Goal: Task Accomplishment & Management: Manage account settings

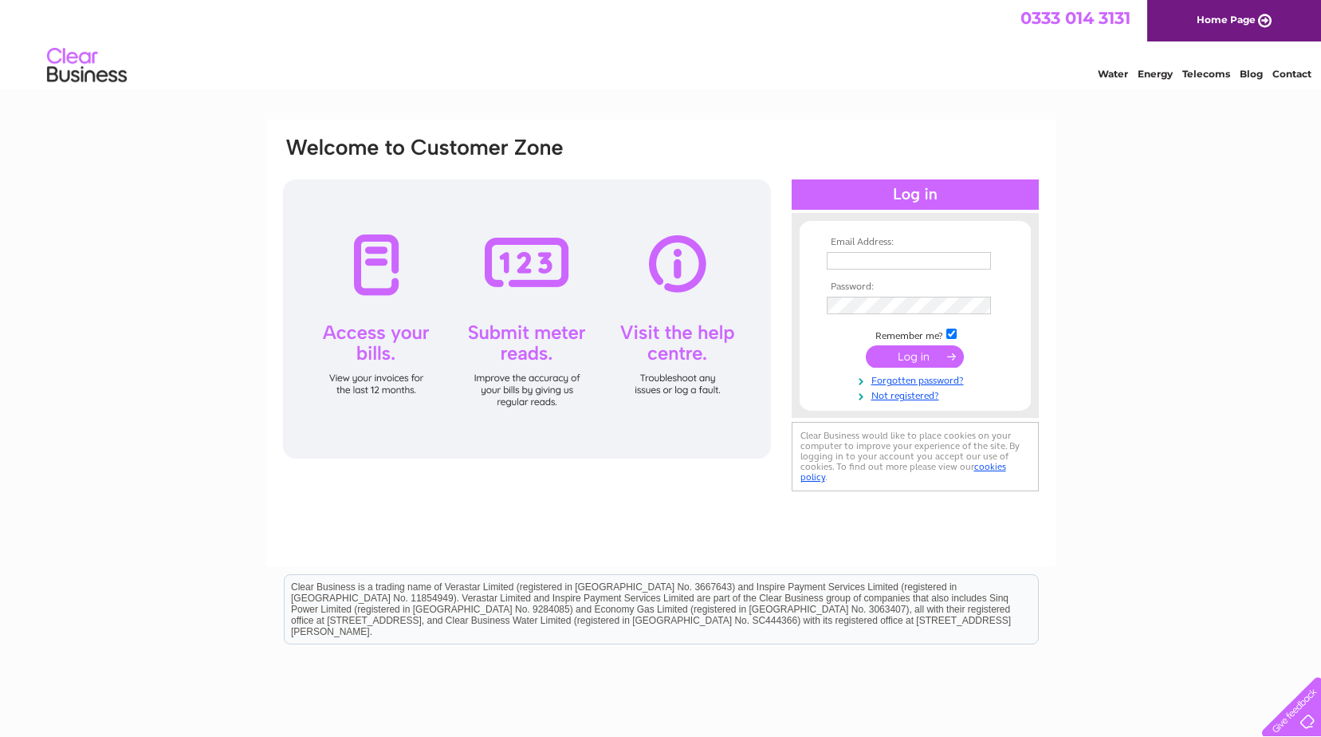
click at [893, 262] on input "text" at bounding box center [909, 261] width 164 height 18
type input "[PERSON_NAME][EMAIL_ADDRESS][PERSON_NAME][DOMAIN_NAME]"
click at [912, 356] on input "submit" at bounding box center [915, 356] width 98 height 22
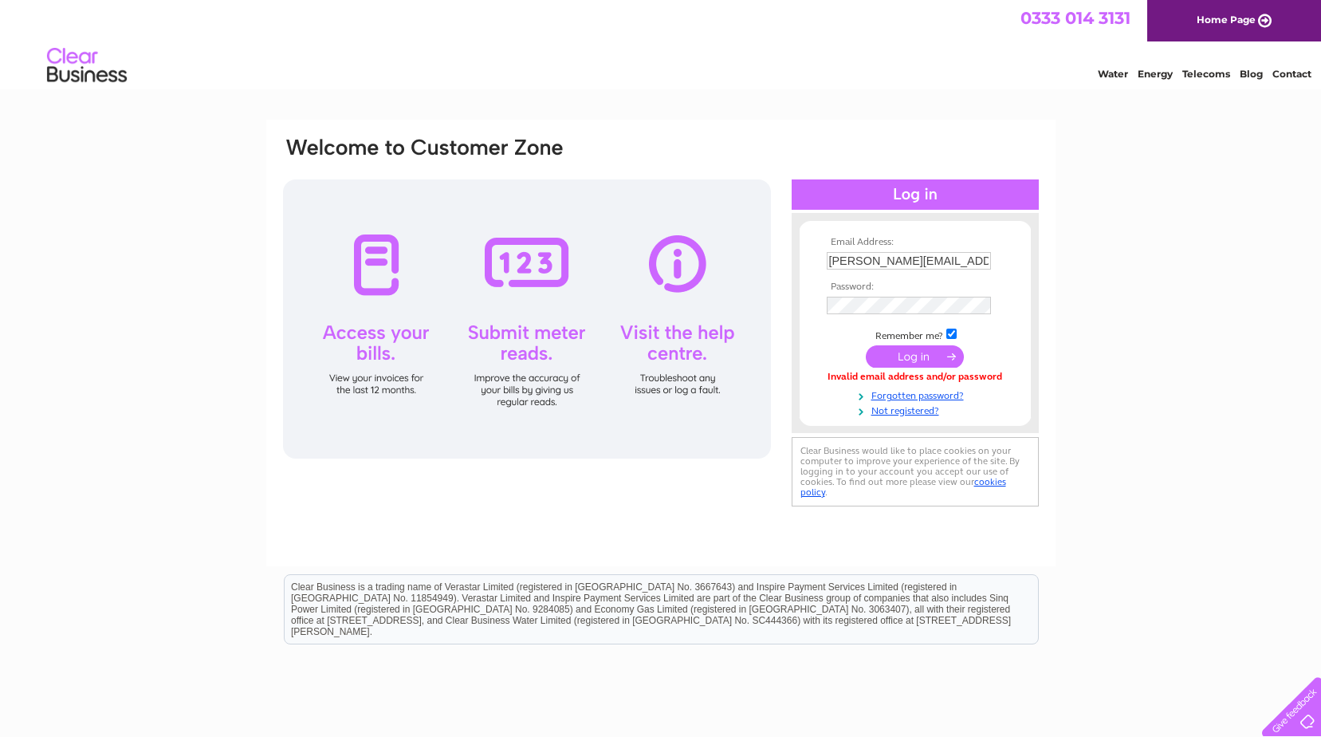
click at [906, 359] on input "submit" at bounding box center [915, 356] width 98 height 22
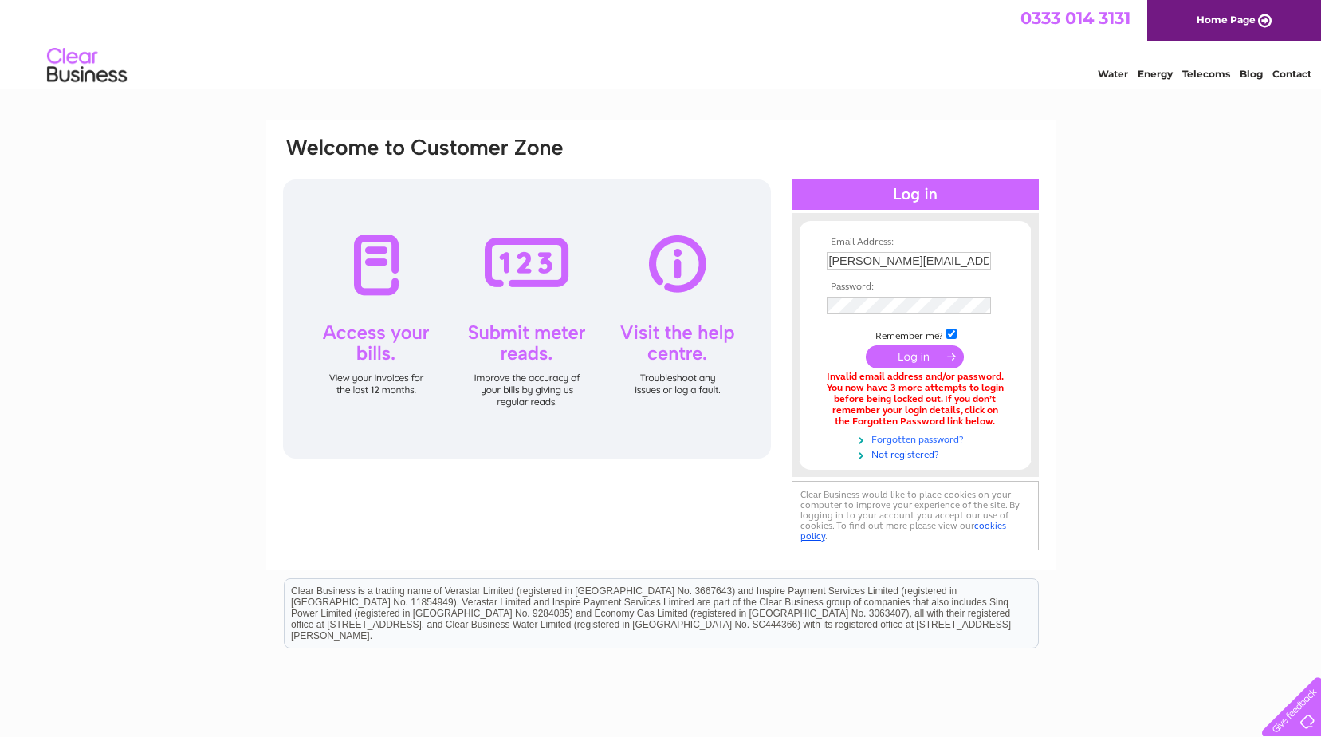
click at [918, 438] on link "Forgotten password?" at bounding box center [917, 438] width 181 height 15
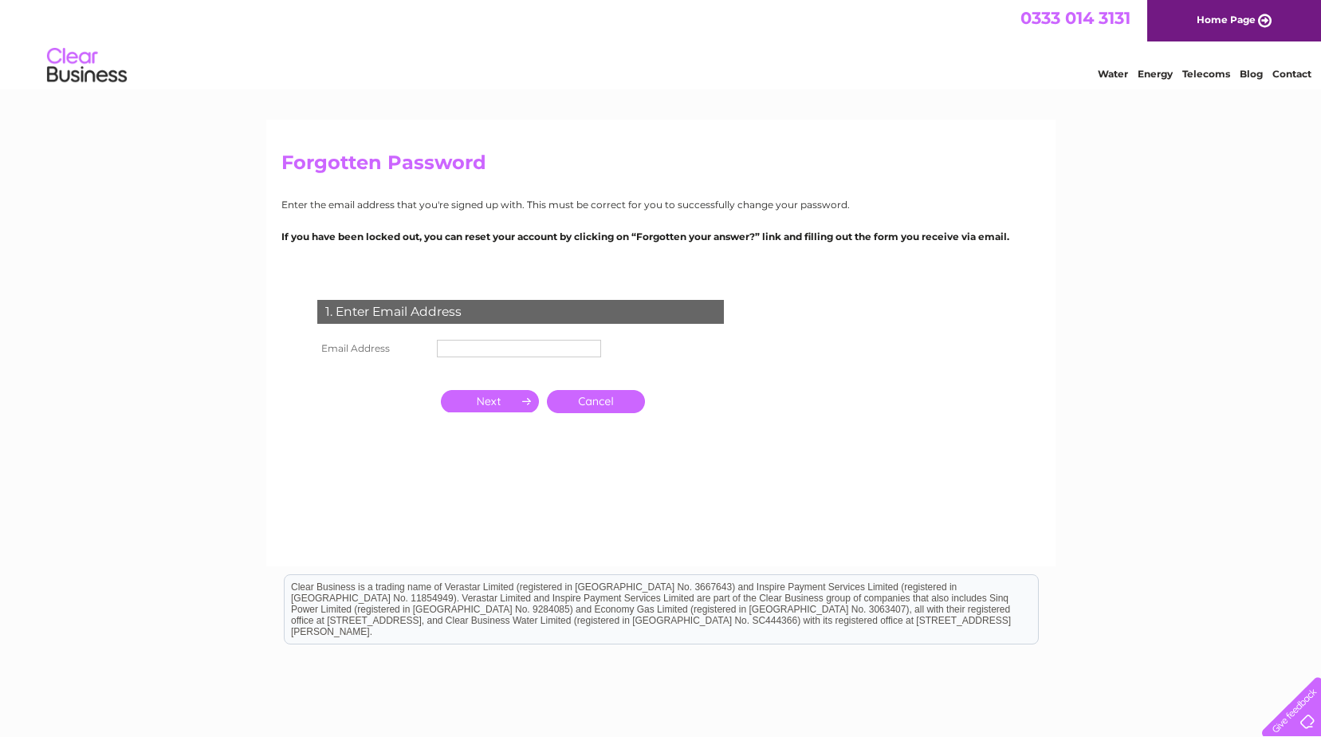
click at [493, 345] on input "text" at bounding box center [519, 349] width 164 height 18
type input "gregor.dick@hnddesigns.com"
click at [490, 399] on input "button" at bounding box center [490, 401] width 98 height 22
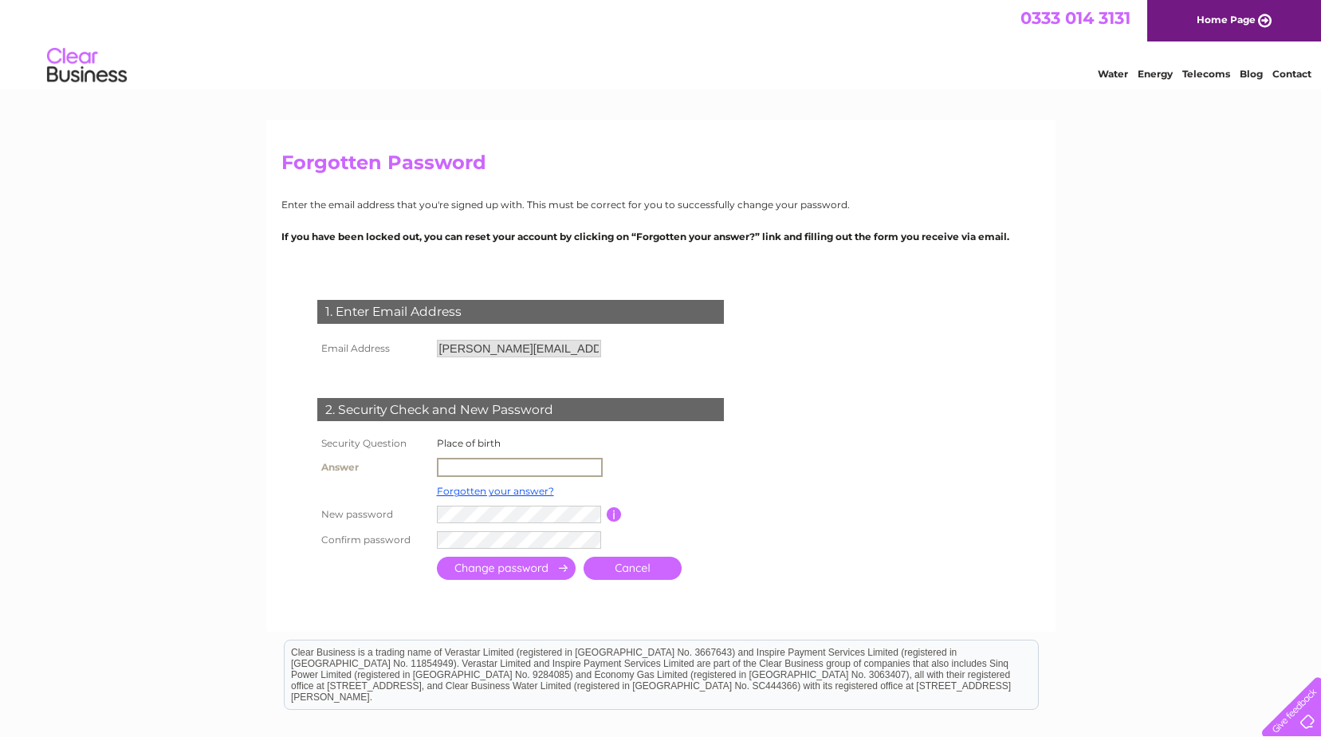
click at [481, 465] on input "text" at bounding box center [520, 467] width 166 height 19
type input "Aberdeen"
click at [499, 567] on input "submit" at bounding box center [506, 566] width 139 height 23
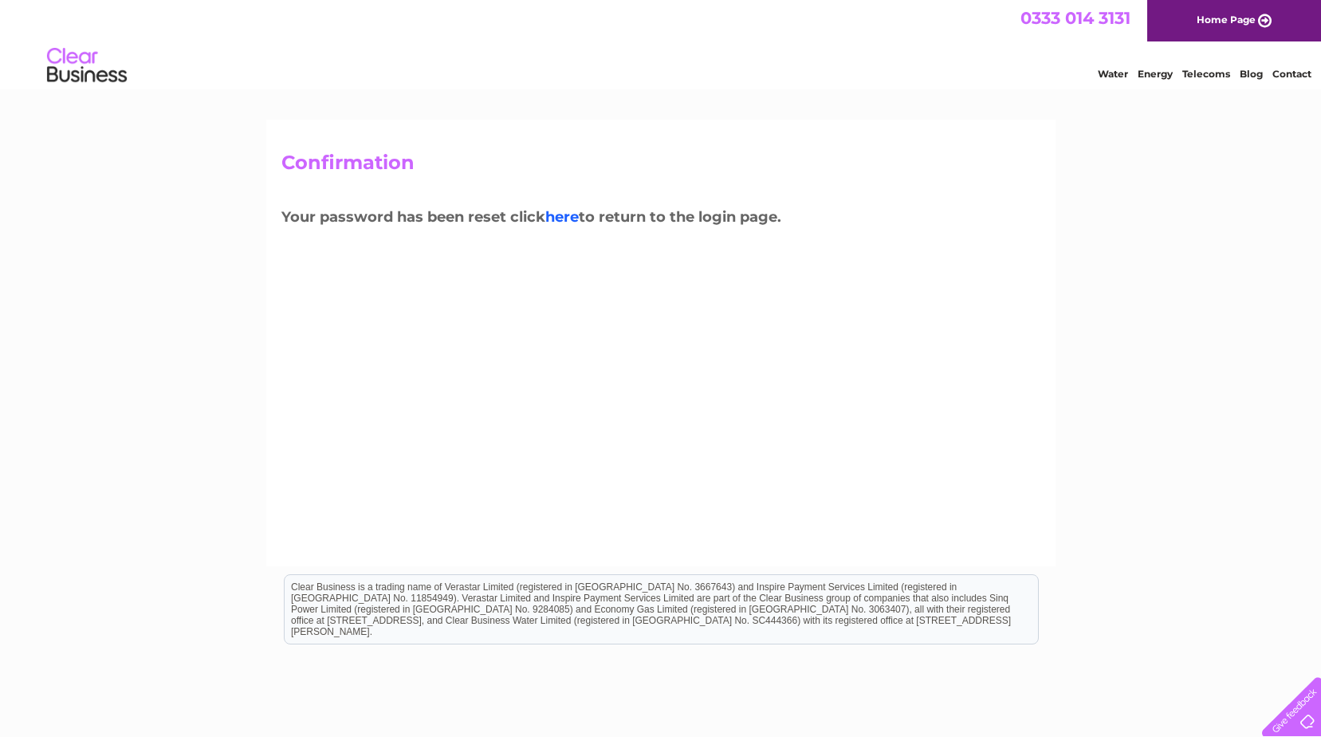
click at [573, 220] on link "here" at bounding box center [561, 217] width 33 height 18
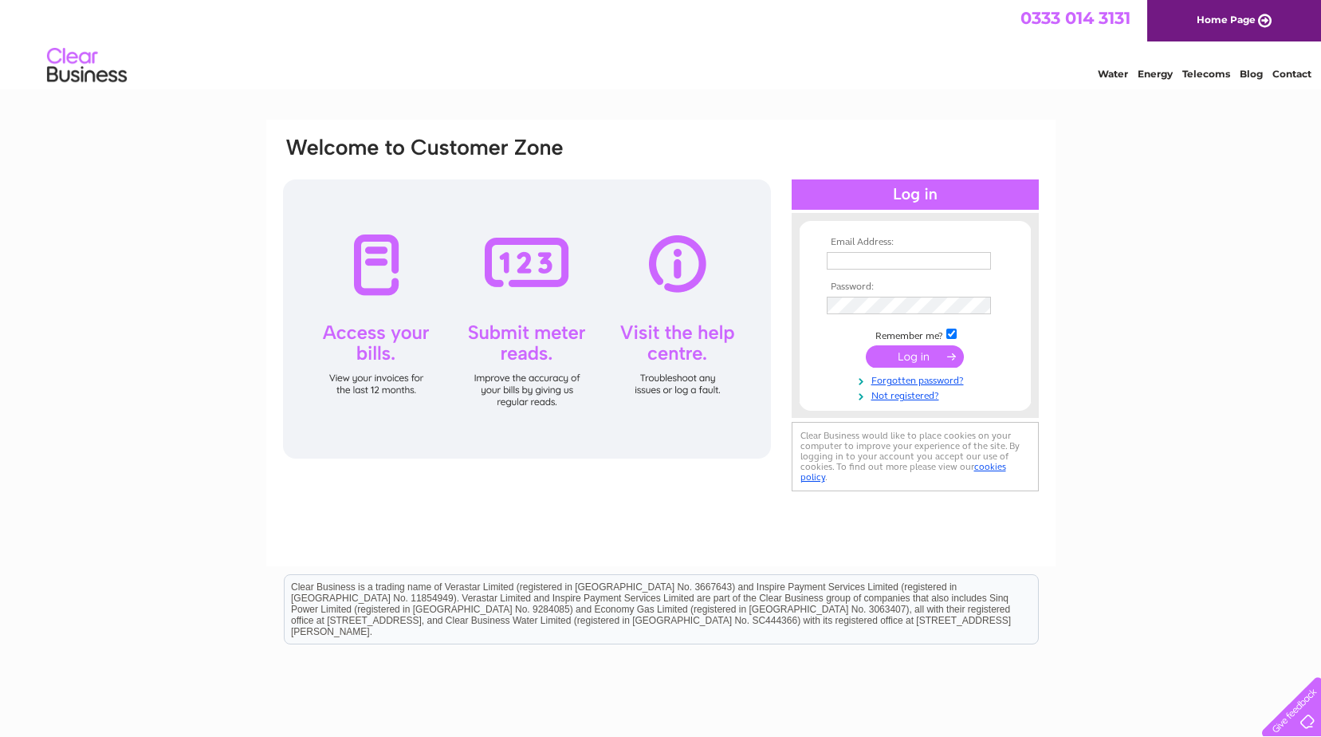
type input "[PERSON_NAME][EMAIL_ADDRESS][PERSON_NAME][DOMAIN_NAME]"
click at [918, 356] on input "submit" at bounding box center [915, 356] width 98 height 22
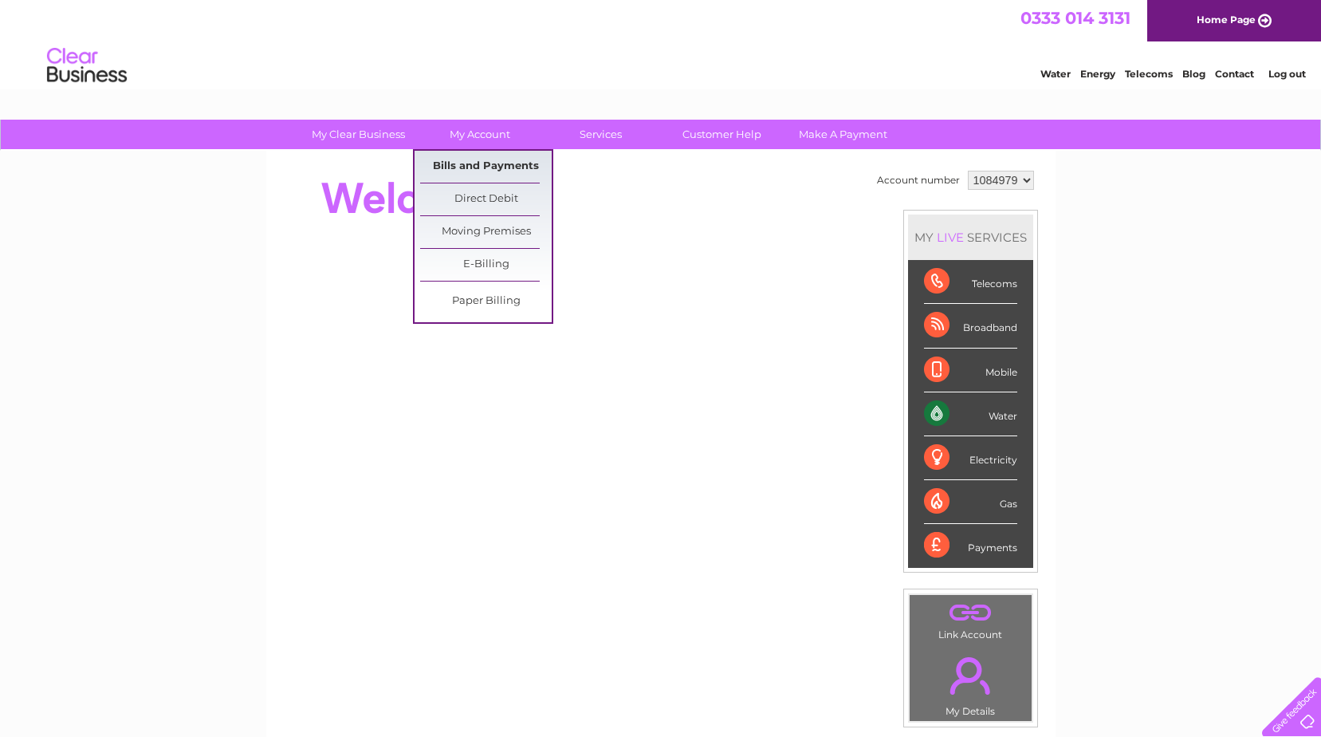
click at [490, 158] on link "Bills and Payments" at bounding box center [486, 167] width 132 height 32
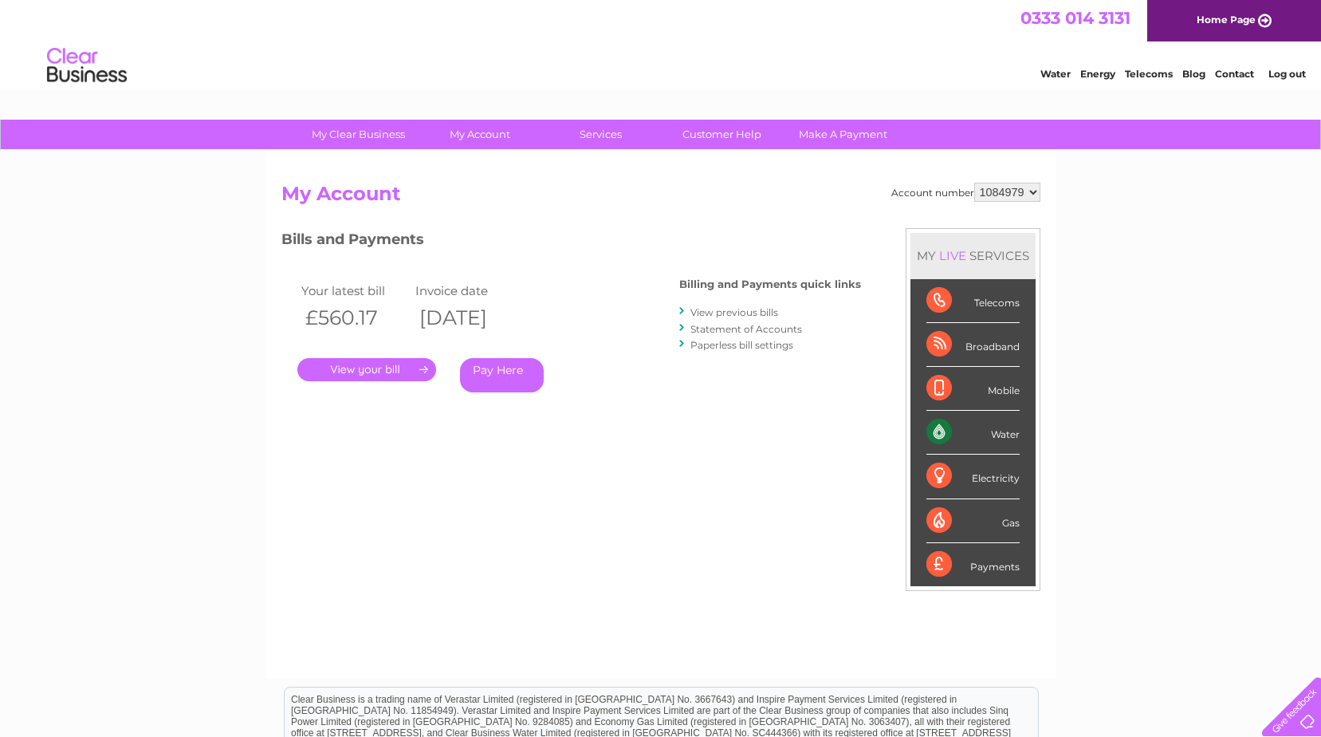
click at [717, 313] on link "View previous bills" at bounding box center [735, 312] width 88 height 12
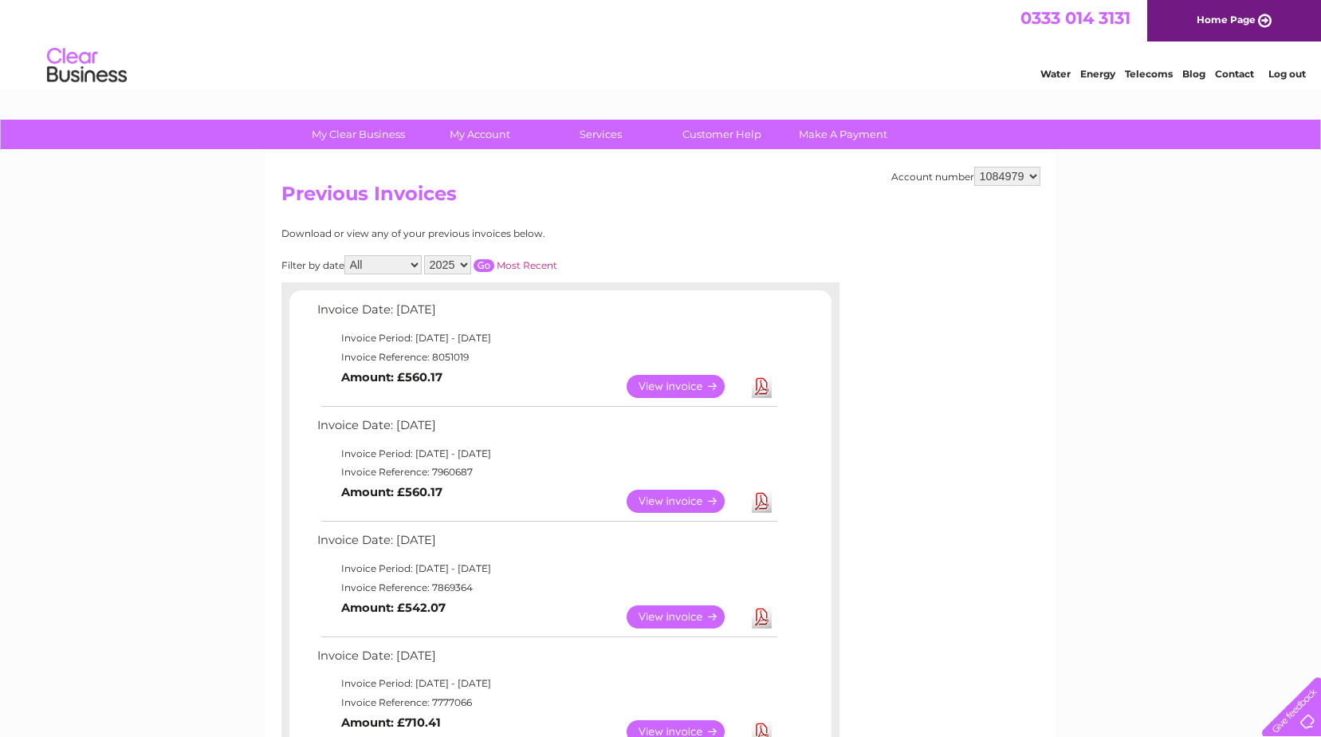
click at [678, 384] on link "View" at bounding box center [685, 386] width 117 height 23
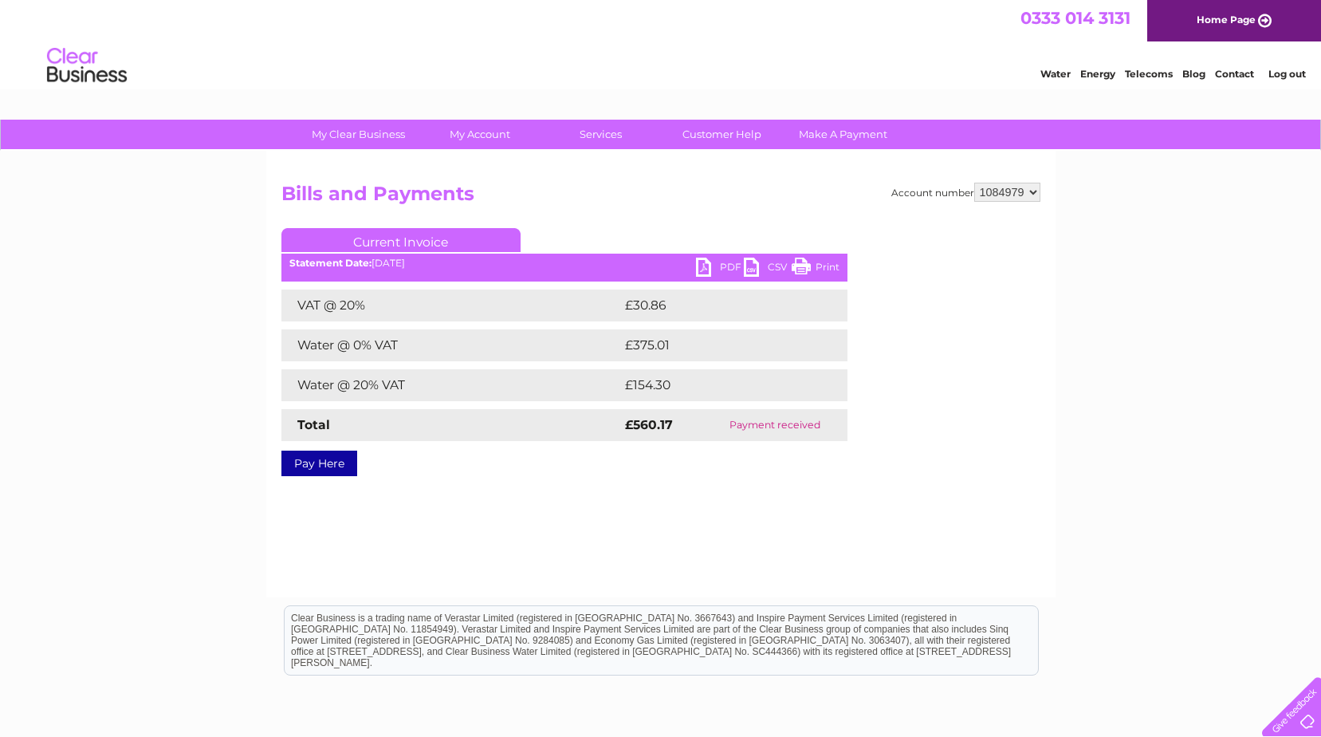
click at [707, 262] on link "PDF" at bounding box center [720, 269] width 48 height 23
click at [1286, 73] on link "Log out" at bounding box center [1287, 74] width 37 height 12
